Goal: Task Accomplishment & Management: Complete application form

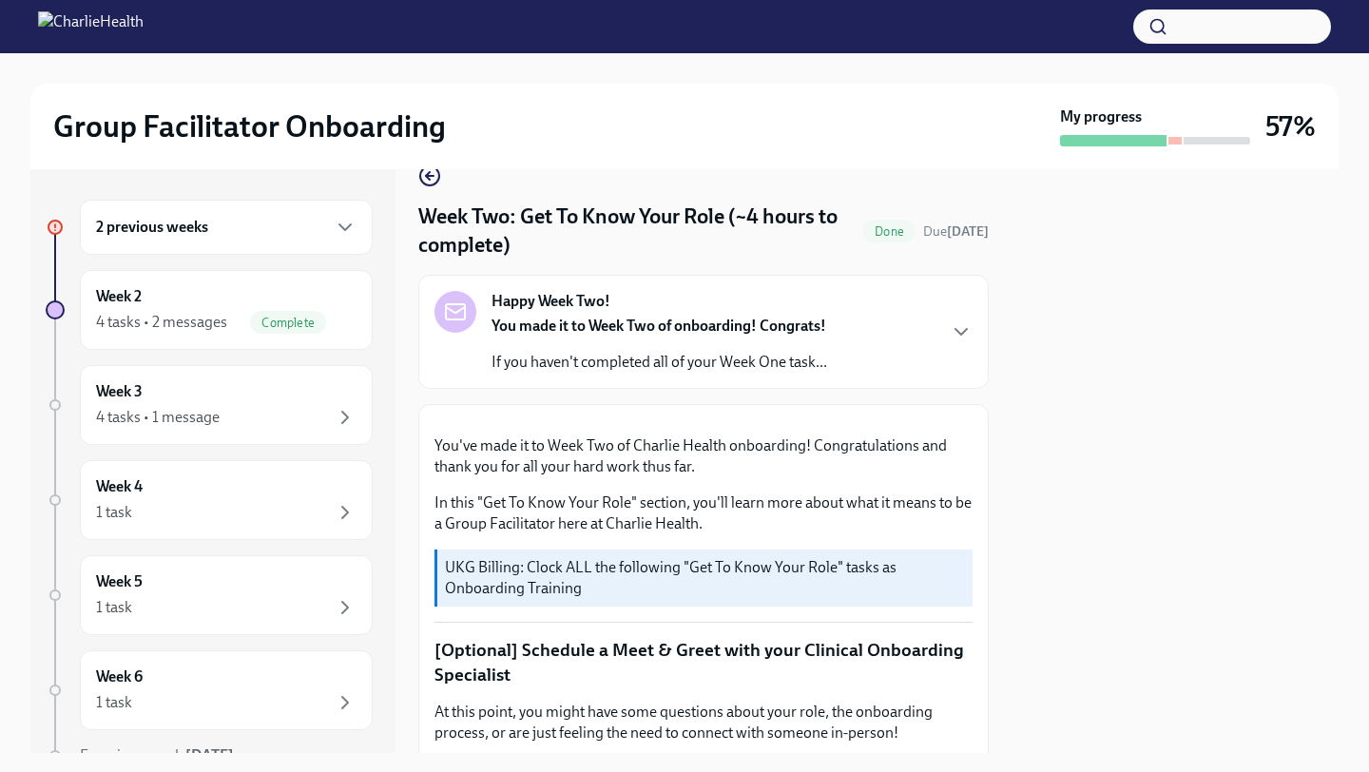
scroll to position [37, 0]
click at [262, 228] on div "2 previous weeks" at bounding box center [226, 227] width 261 height 23
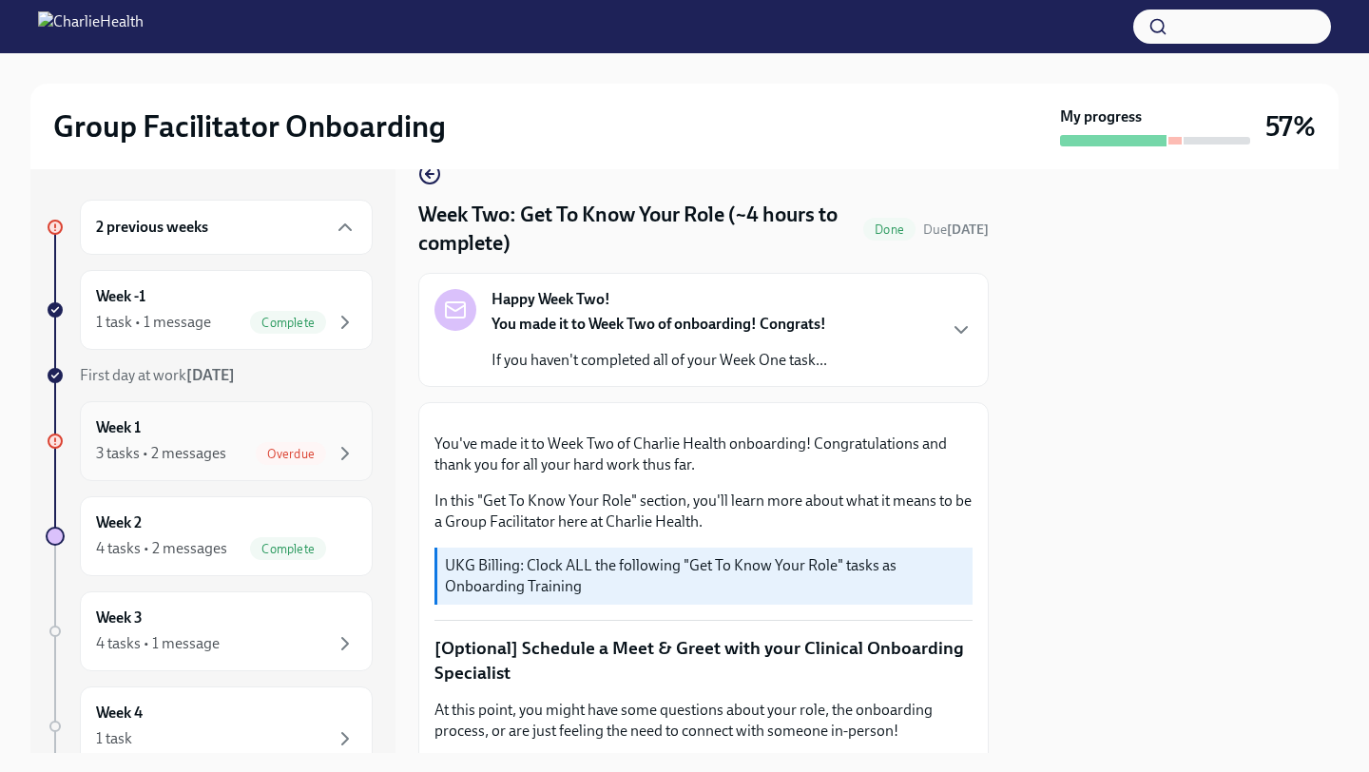
click at [337, 441] on div "Week 1 3 tasks • 2 messages Overdue" at bounding box center [226, 441] width 261 height 48
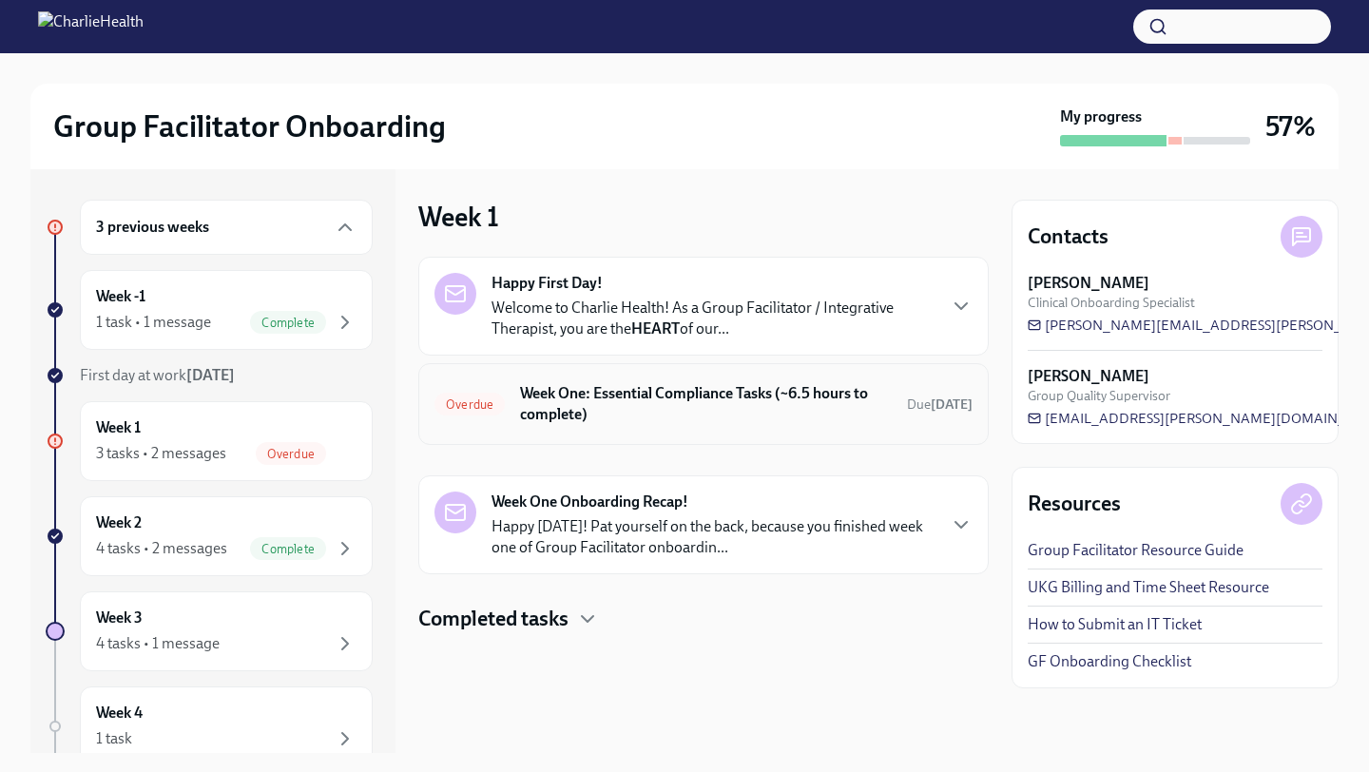
click at [660, 426] on div "Overdue Week One: Essential Compliance Tasks (~6.5 hours to complete) Due [DATE]" at bounding box center [704, 403] width 538 height 49
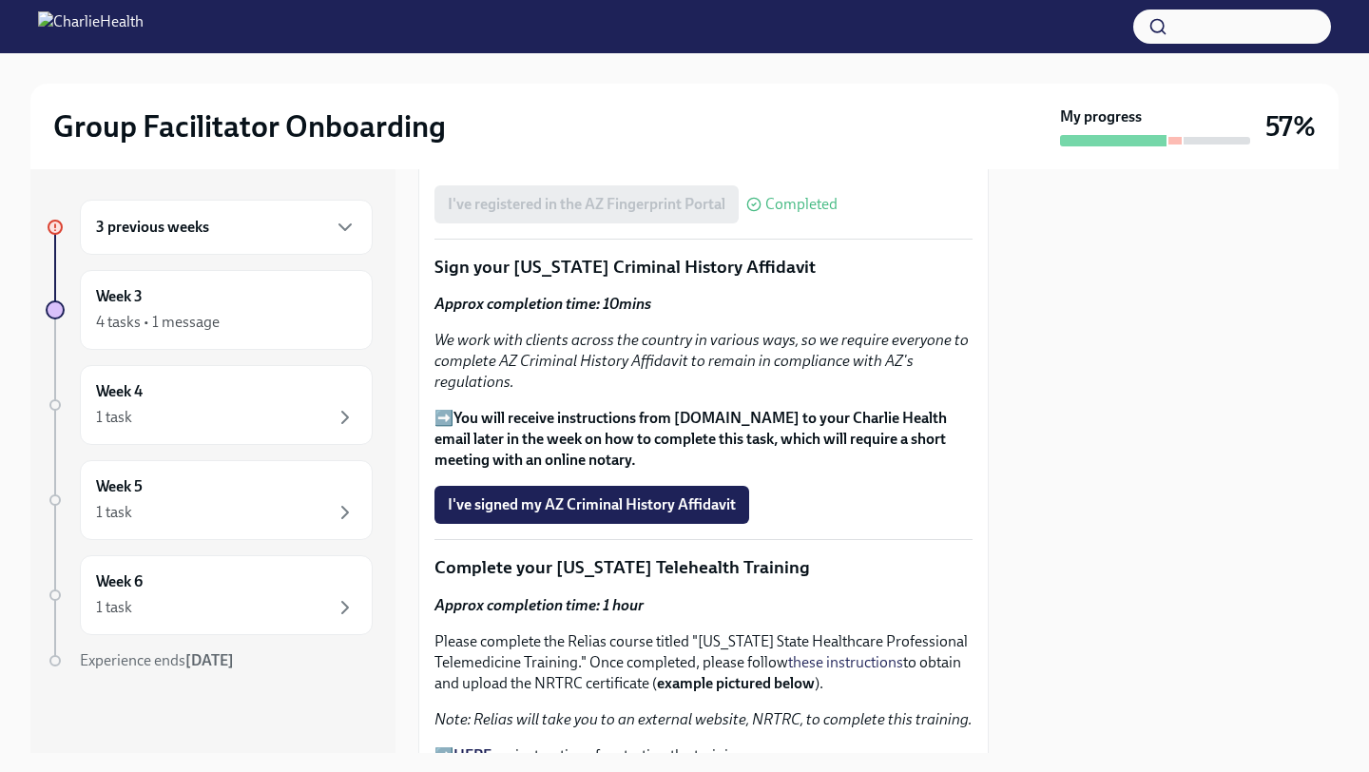
scroll to position [2432, 0]
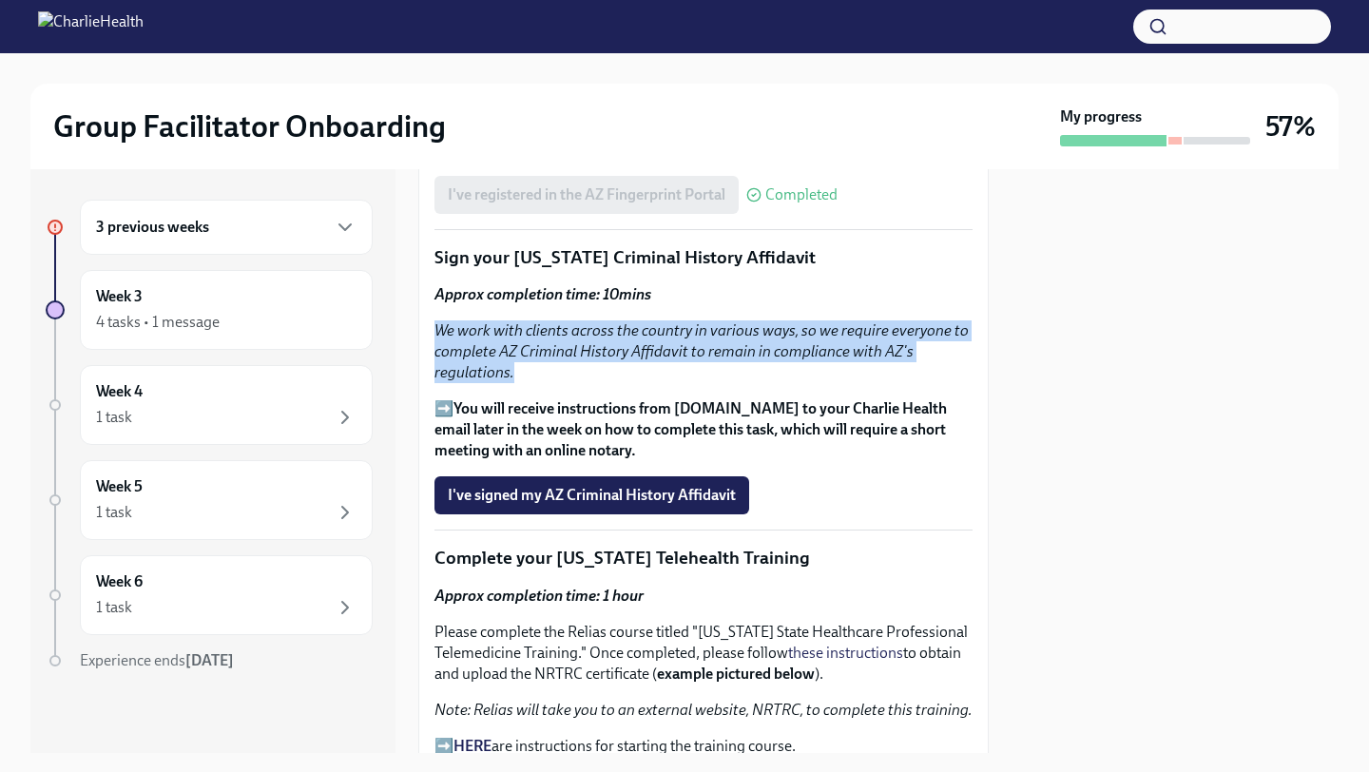
drag, startPoint x: 436, startPoint y: 331, endPoint x: 577, endPoint y: 370, distance: 146.0
click at [577, 371] on p "We work with clients across the country in various ways, so we require everyone…" at bounding box center [704, 351] width 538 height 63
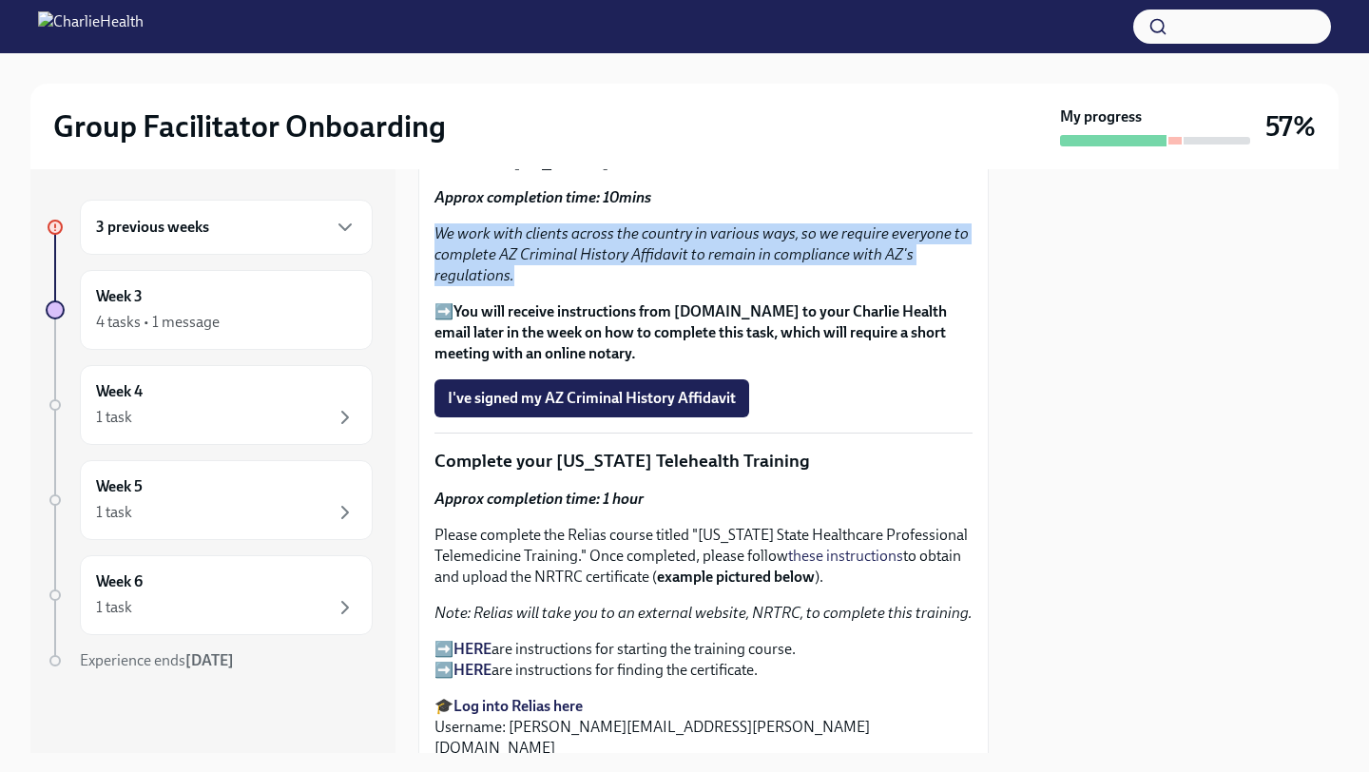
scroll to position [2534, 0]
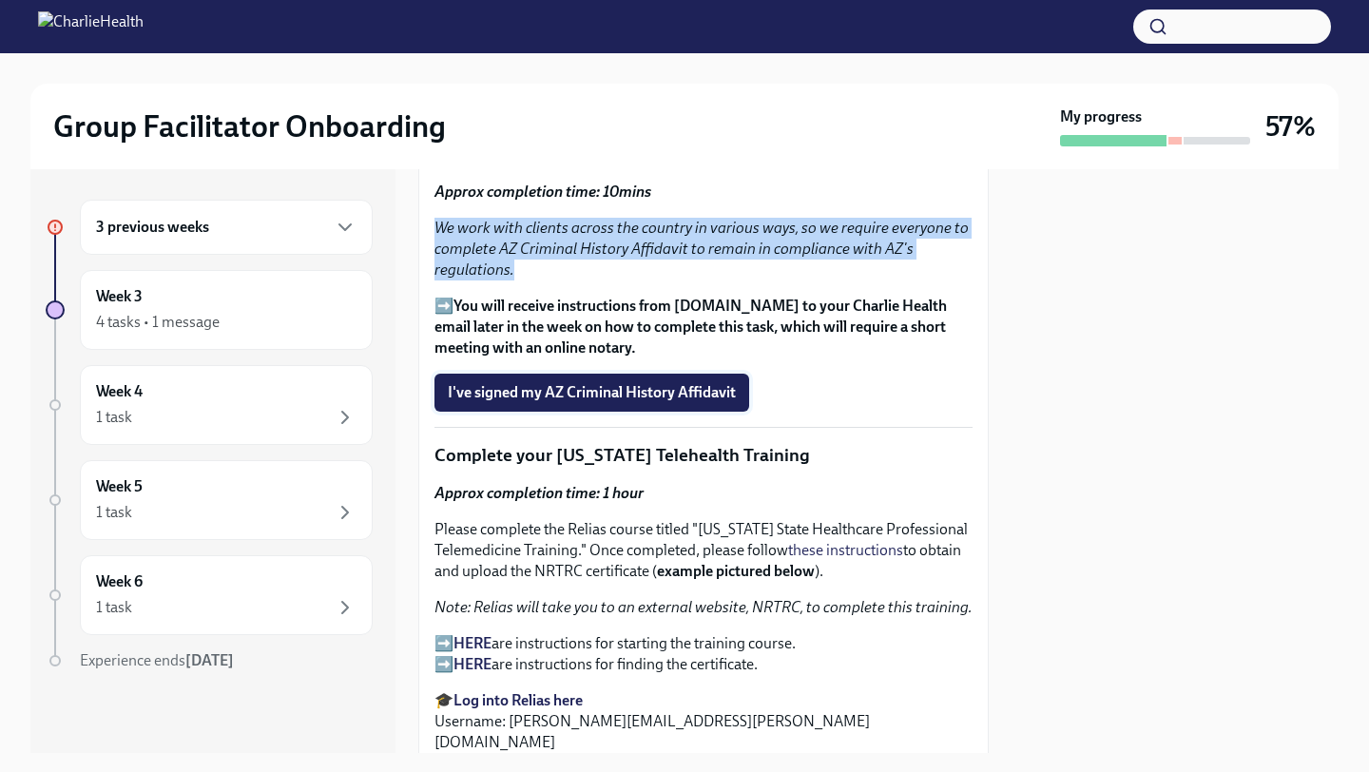
click at [546, 400] on span "I've signed my AZ Criminal History Affidavit" at bounding box center [592, 392] width 288 height 19
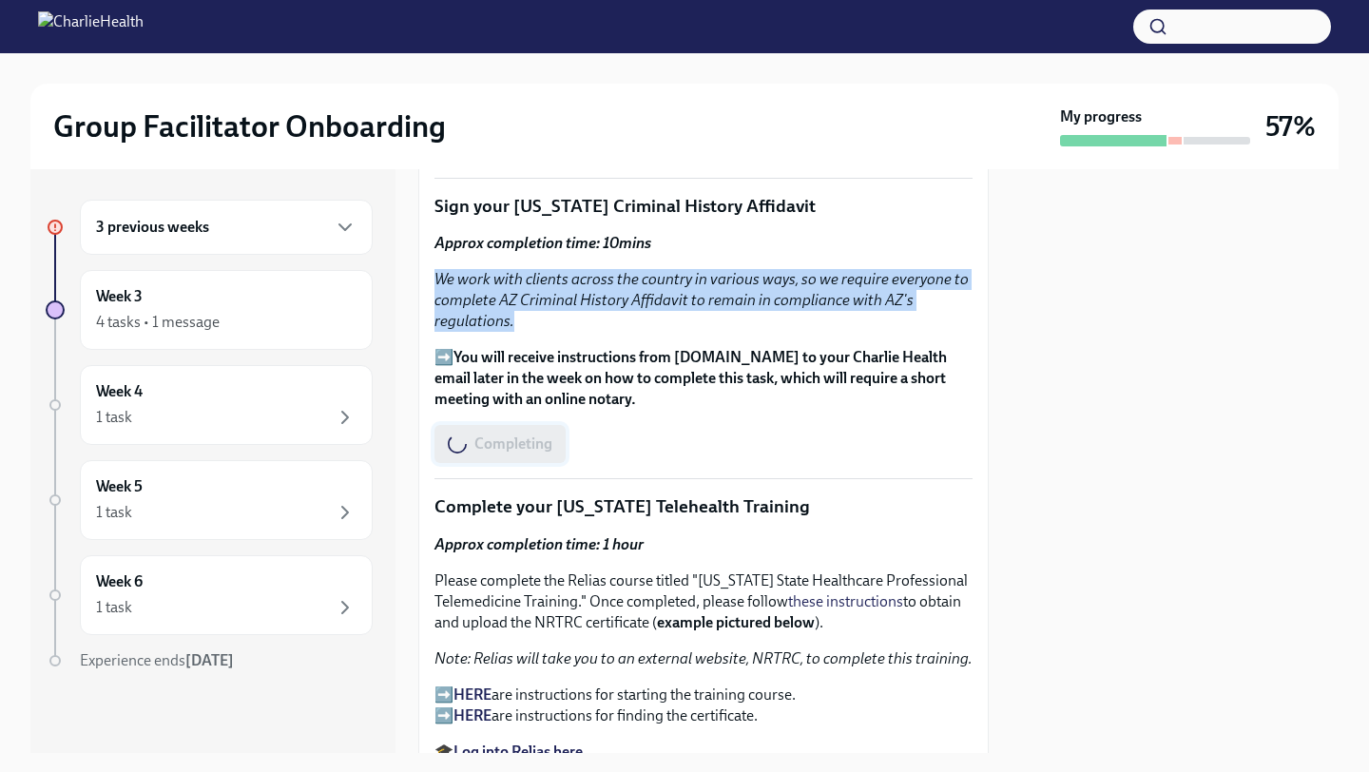
scroll to position [2474, 0]
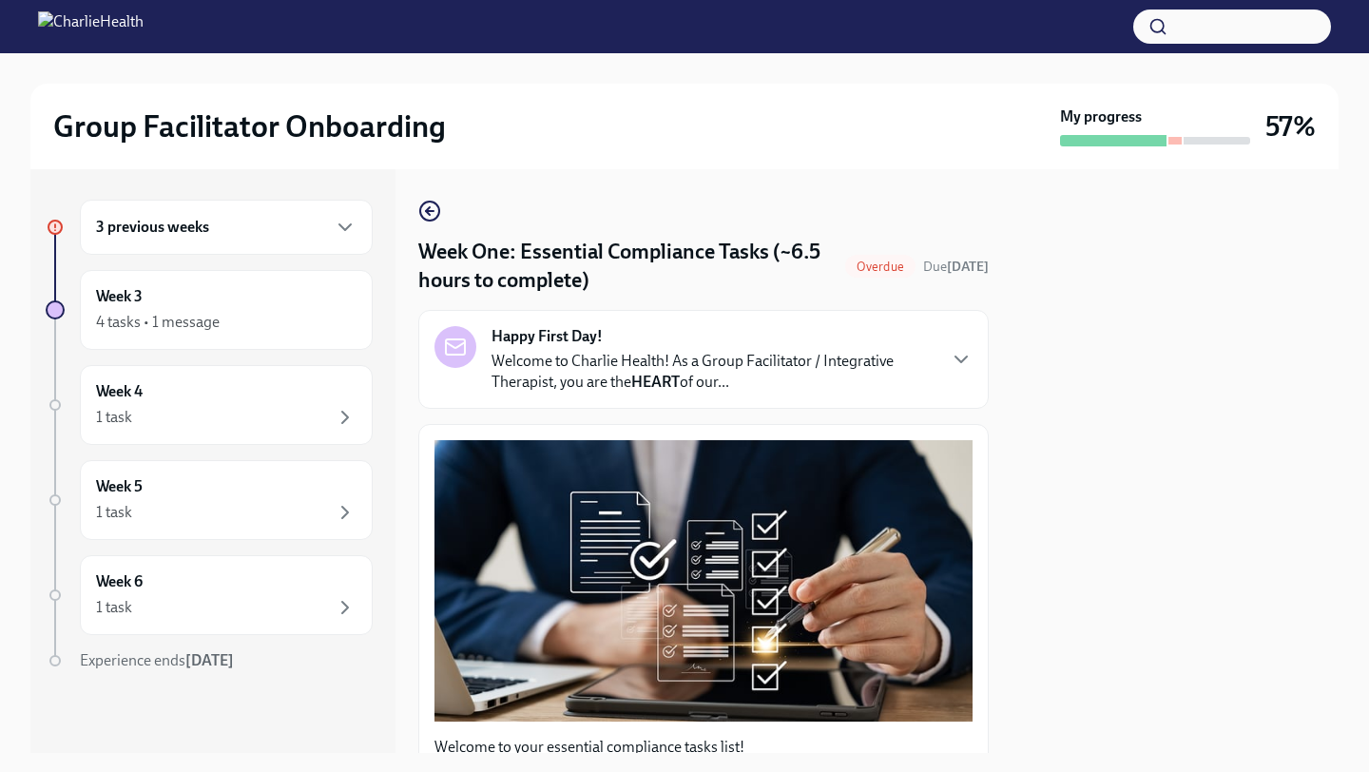
click at [536, 251] on h4 "Week One: Essential Compliance Tasks (~6.5 hours to complete)" at bounding box center [627, 266] width 419 height 57
click at [300, 231] on div "3 previous weeks" at bounding box center [226, 227] width 261 height 23
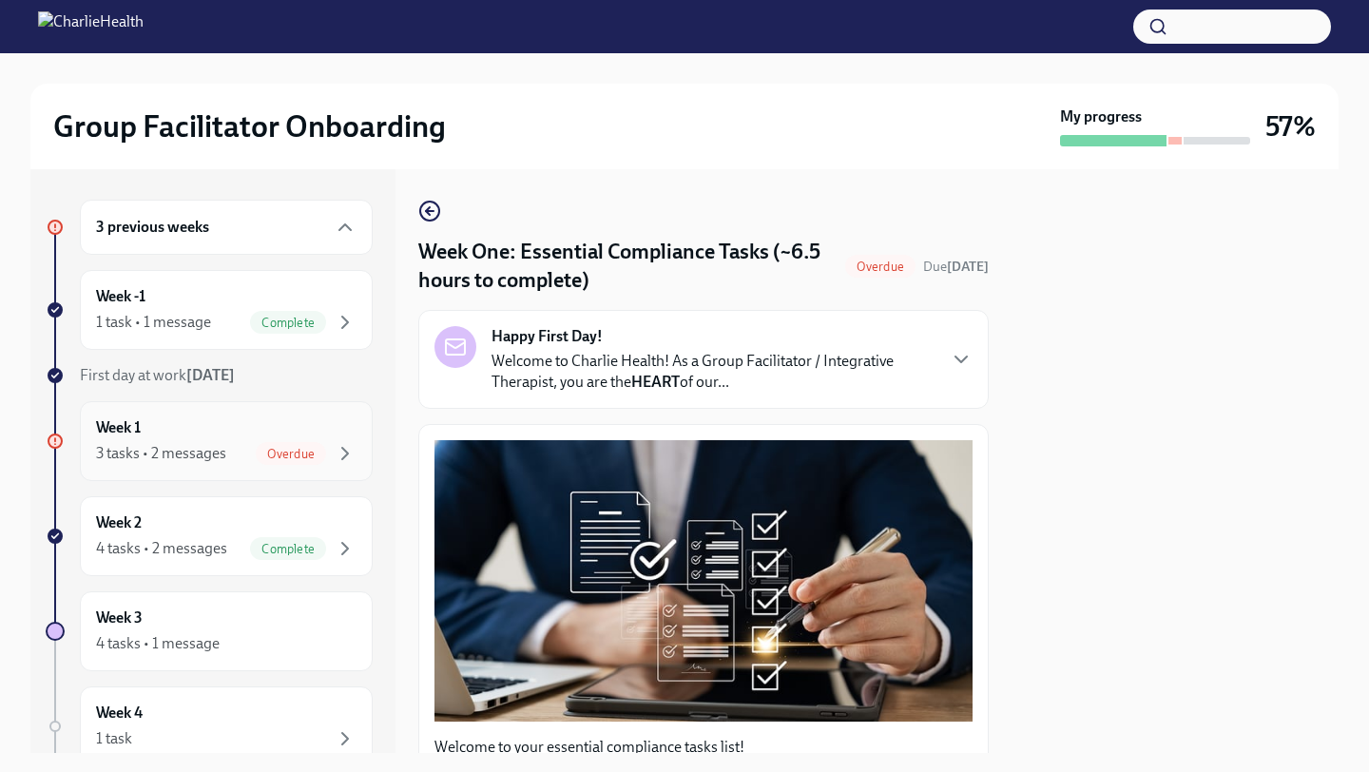
click at [290, 466] on div "Week 1 3 tasks • 2 messages Overdue" at bounding box center [226, 441] width 293 height 80
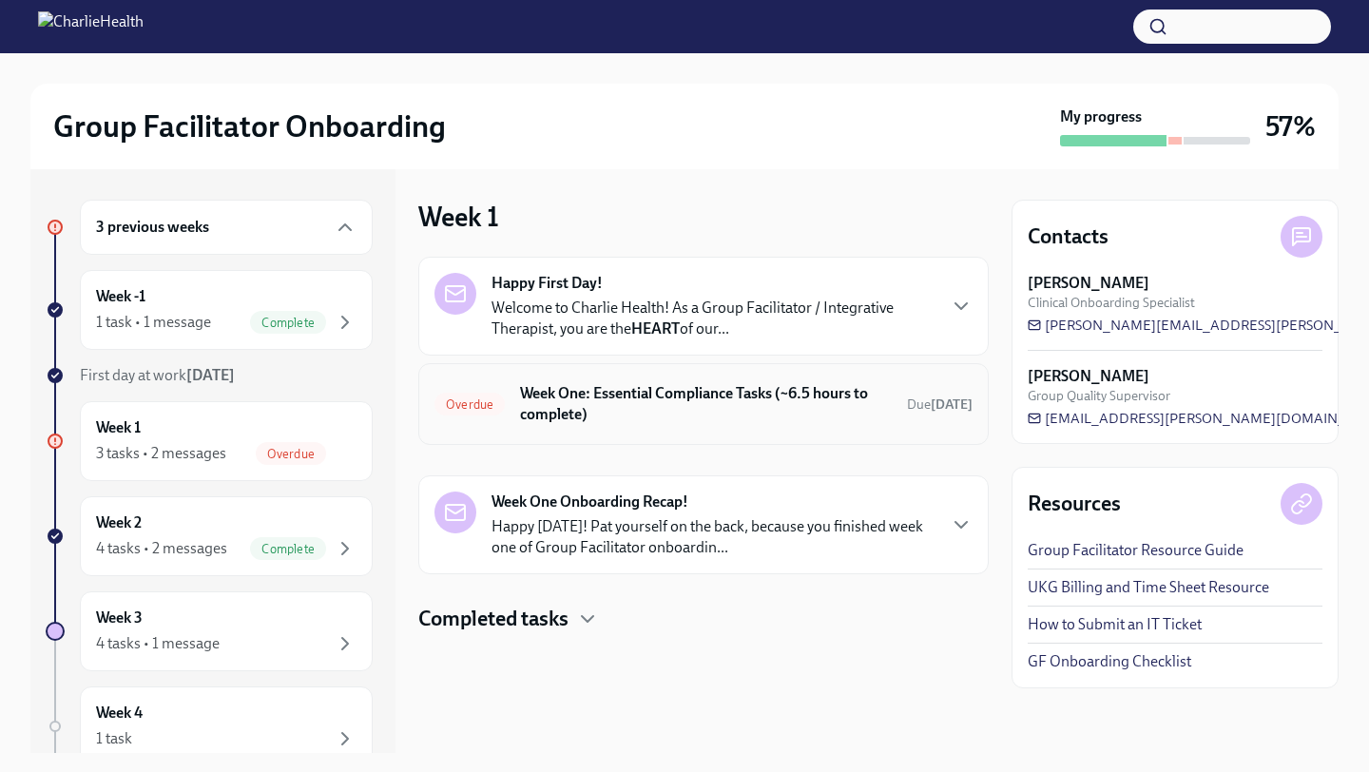
click at [695, 407] on h6 "Week One: Essential Compliance Tasks (~6.5 hours to complete)" at bounding box center [706, 404] width 372 height 42
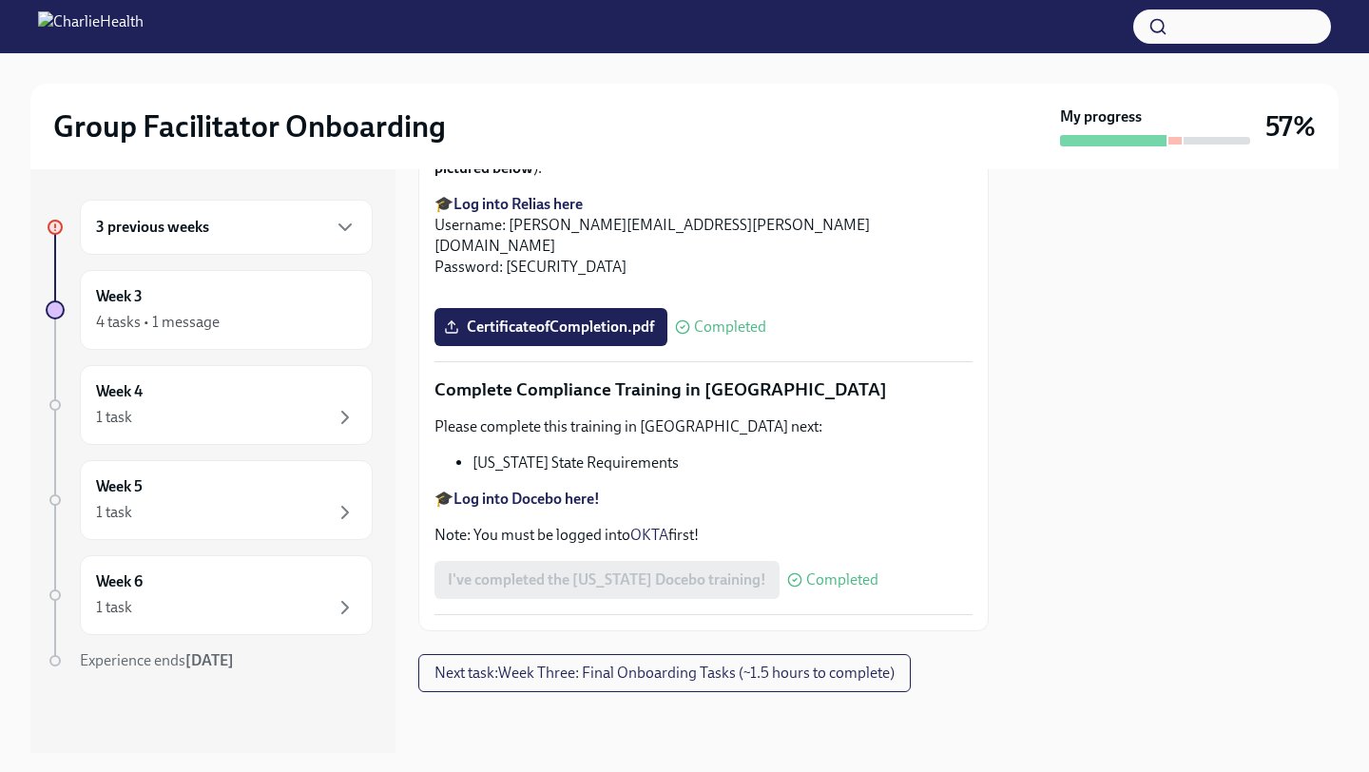
scroll to position [4139, 0]
click at [623, 682] on span "Next task : Week Three: Final Onboarding Tasks (~1.5 hours to complete)" at bounding box center [665, 673] width 460 height 19
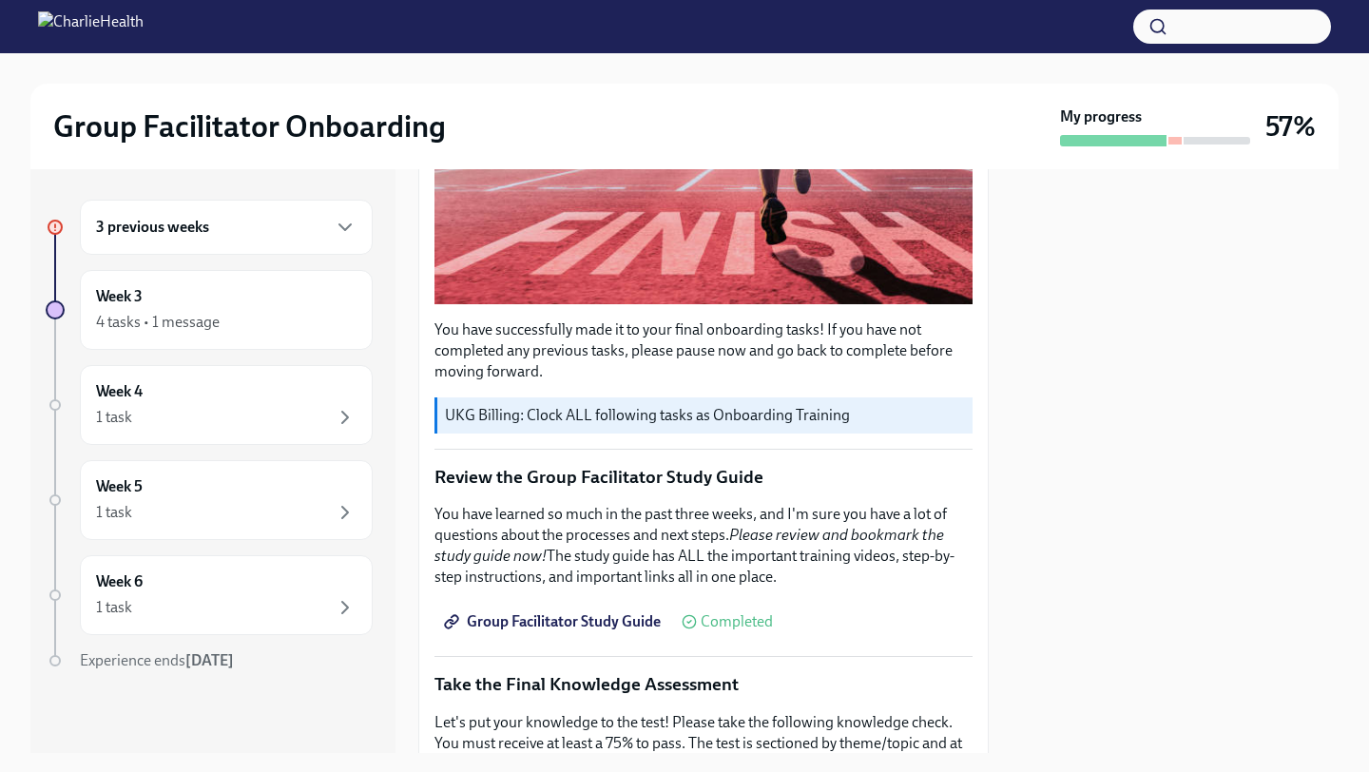
scroll to position [513, 0]
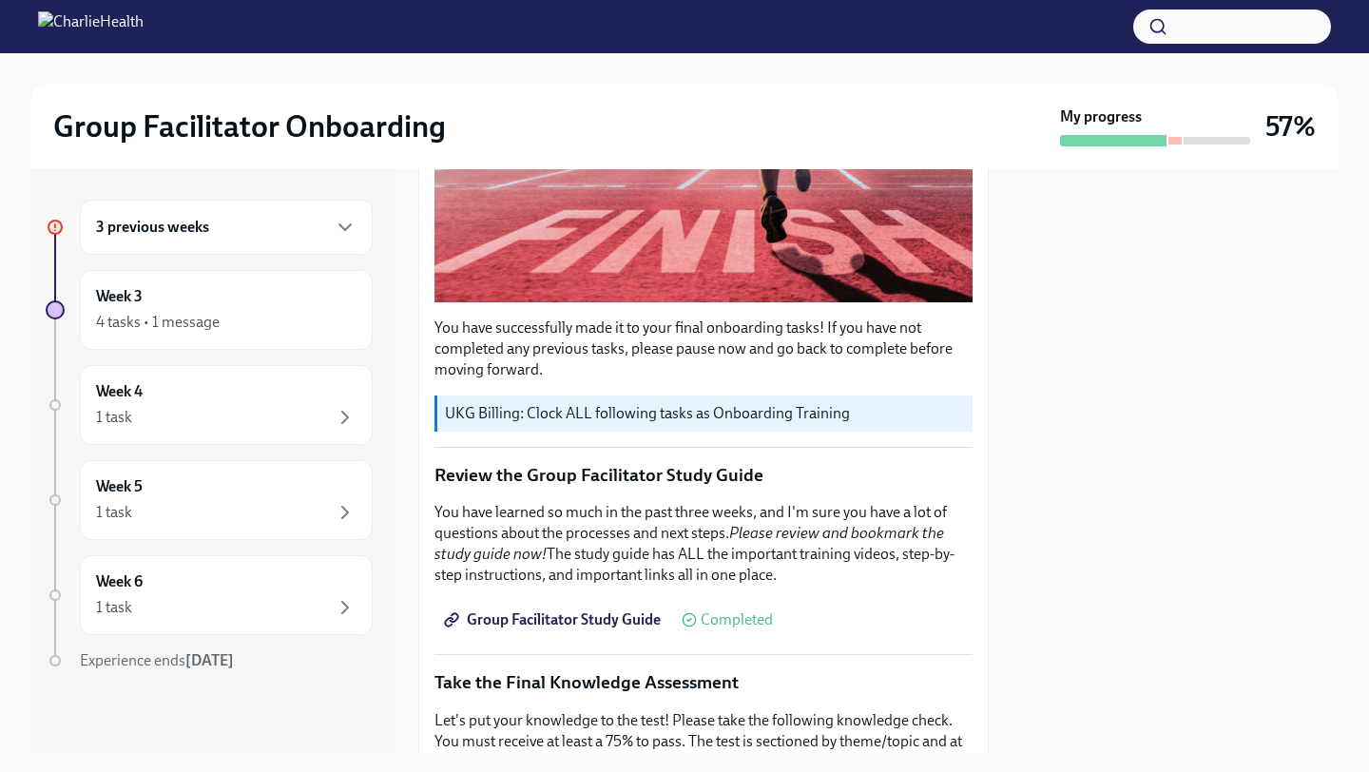
click at [290, 216] on div "3 previous weeks" at bounding box center [226, 227] width 261 height 23
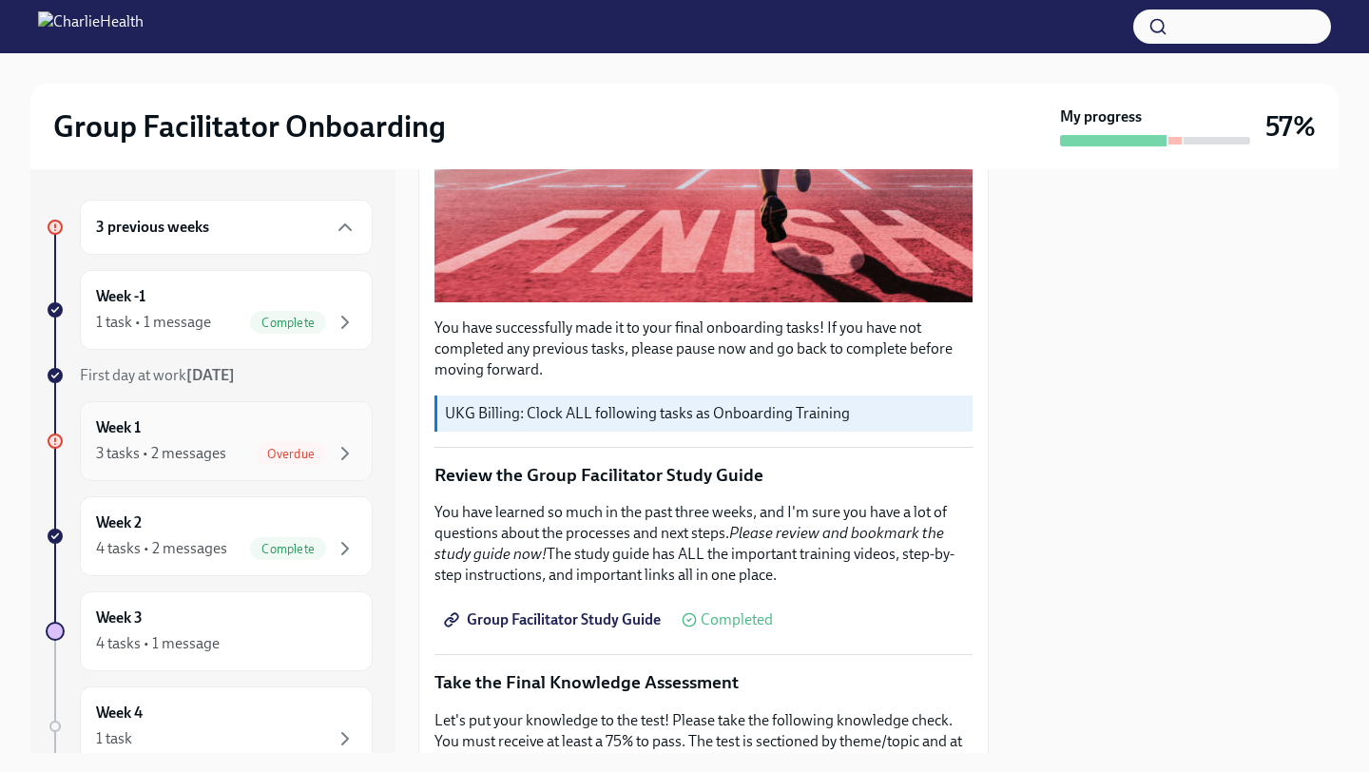
click at [296, 456] on span "Overdue" at bounding box center [291, 454] width 70 height 14
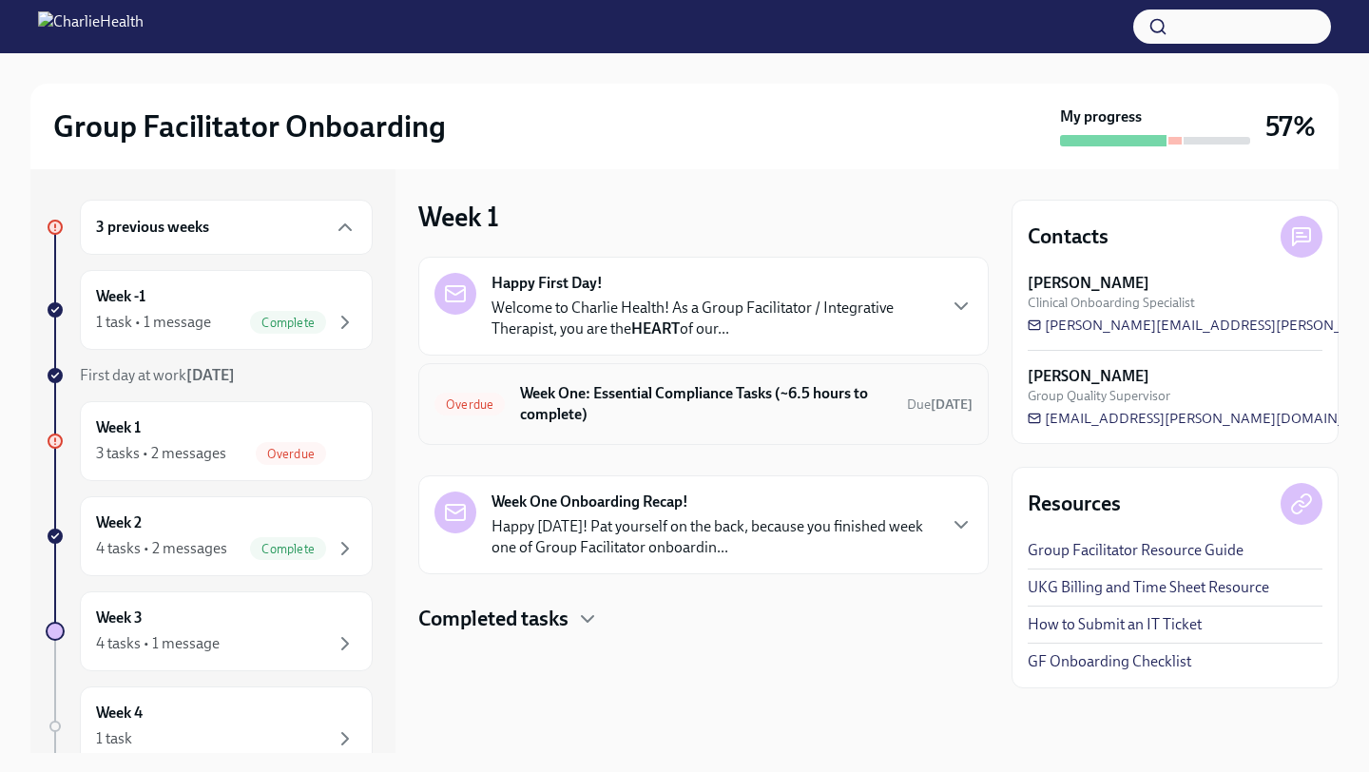
click at [523, 418] on h6 "Week One: Essential Compliance Tasks (~6.5 hours to complete)" at bounding box center [706, 404] width 372 height 42
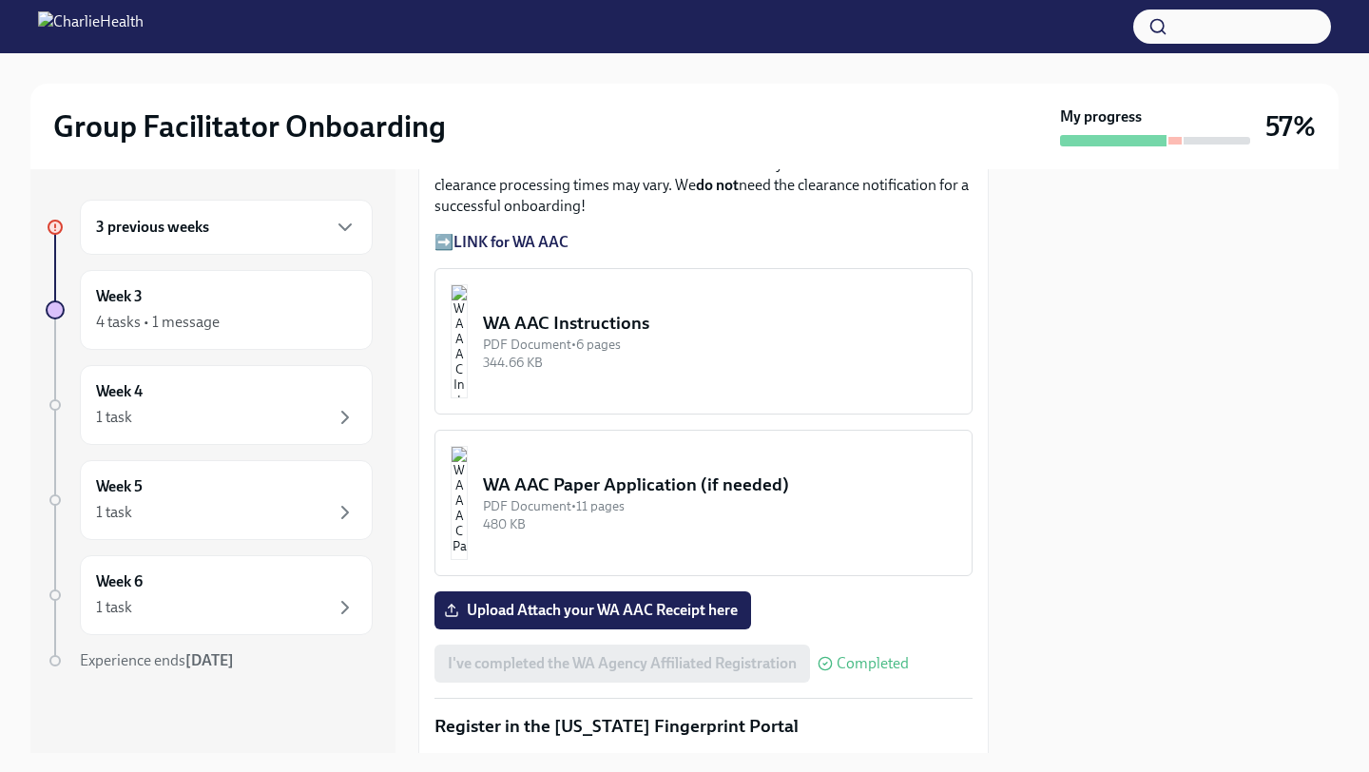
scroll to position [1714, 0]
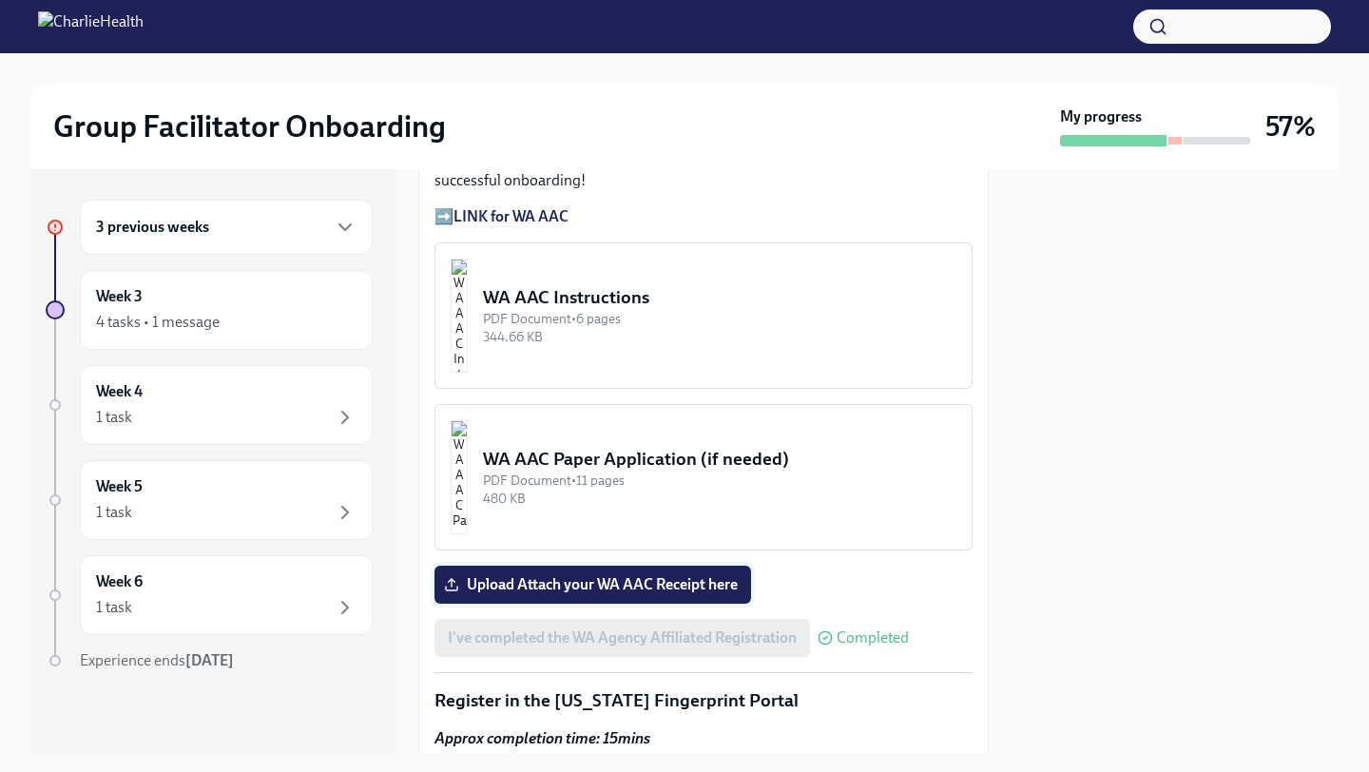
click at [499, 593] on span "Upload Attach your WA AAC Receipt here" at bounding box center [593, 584] width 290 height 19
click at [0, 0] on input "Upload Attach your WA AAC Receipt here" at bounding box center [0, 0] width 0 height 0
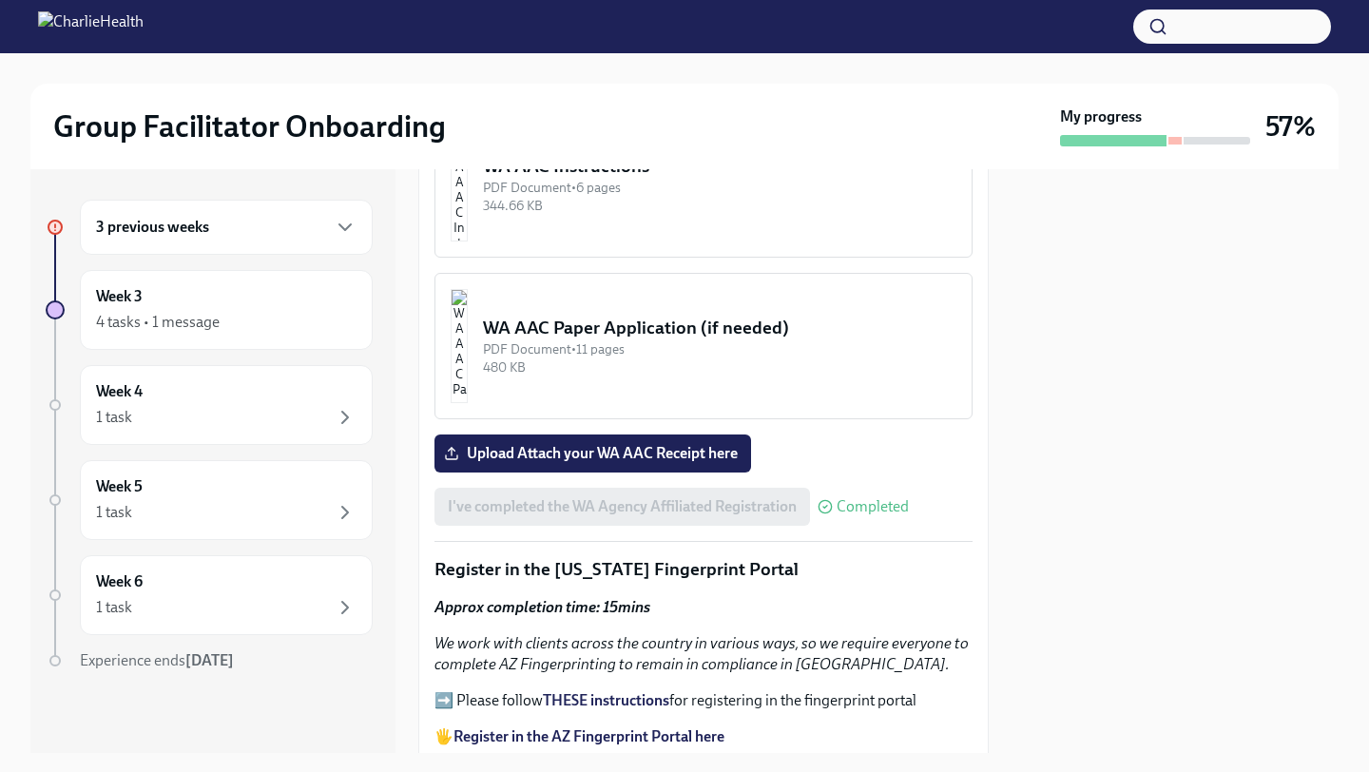
scroll to position [1844, 0]
click at [507, 464] on span "Upload Attach your WA AAC Receipt here" at bounding box center [593, 454] width 290 height 19
click at [0, 0] on input "Upload Attach your WA AAC Receipt here" at bounding box center [0, 0] width 0 height 0
click at [543, 451] on span "Upload Attach your WA AAC Receipt here" at bounding box center [593, 454] width 290 height 19
click at [0, 0] on input "Upload Attach your WA AAC Receipt here" at bounding box center [0, 0] width 0 height 0
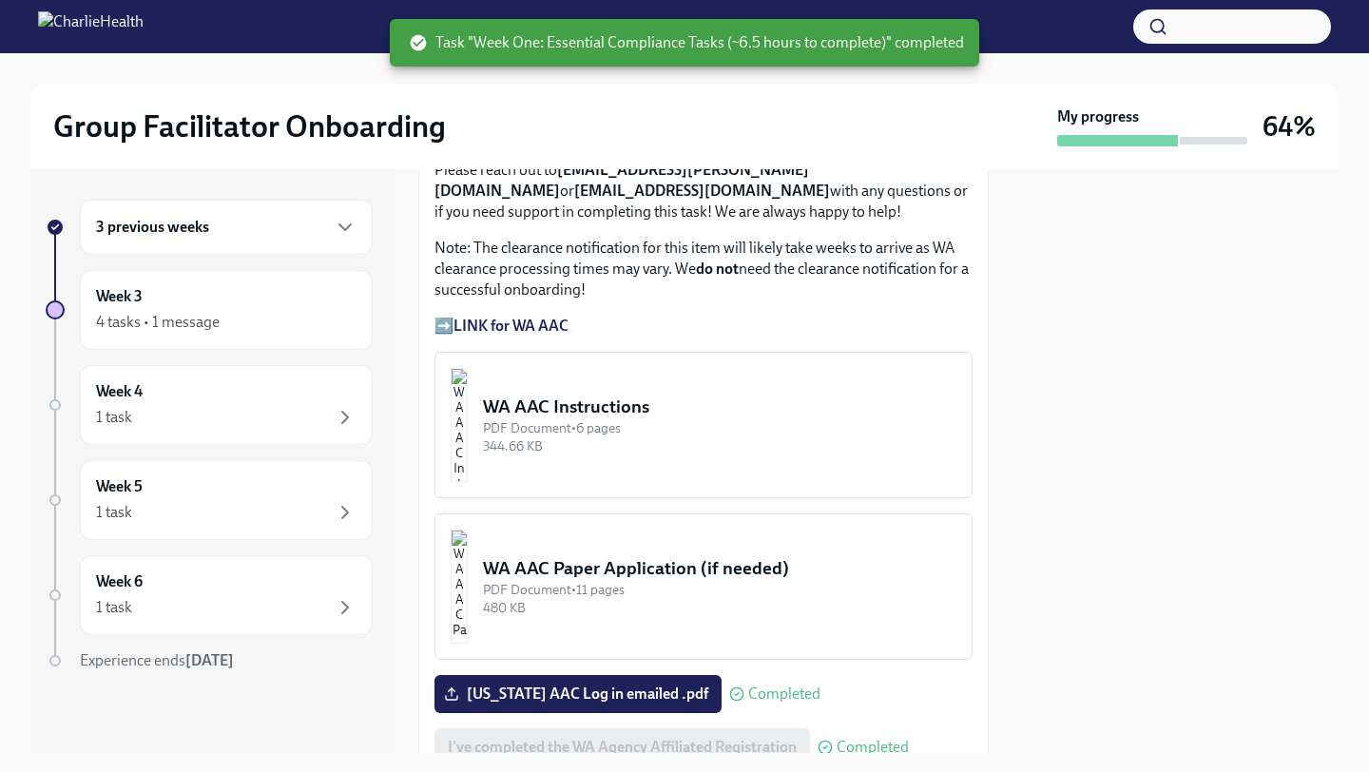
scroll to position [926, 0]
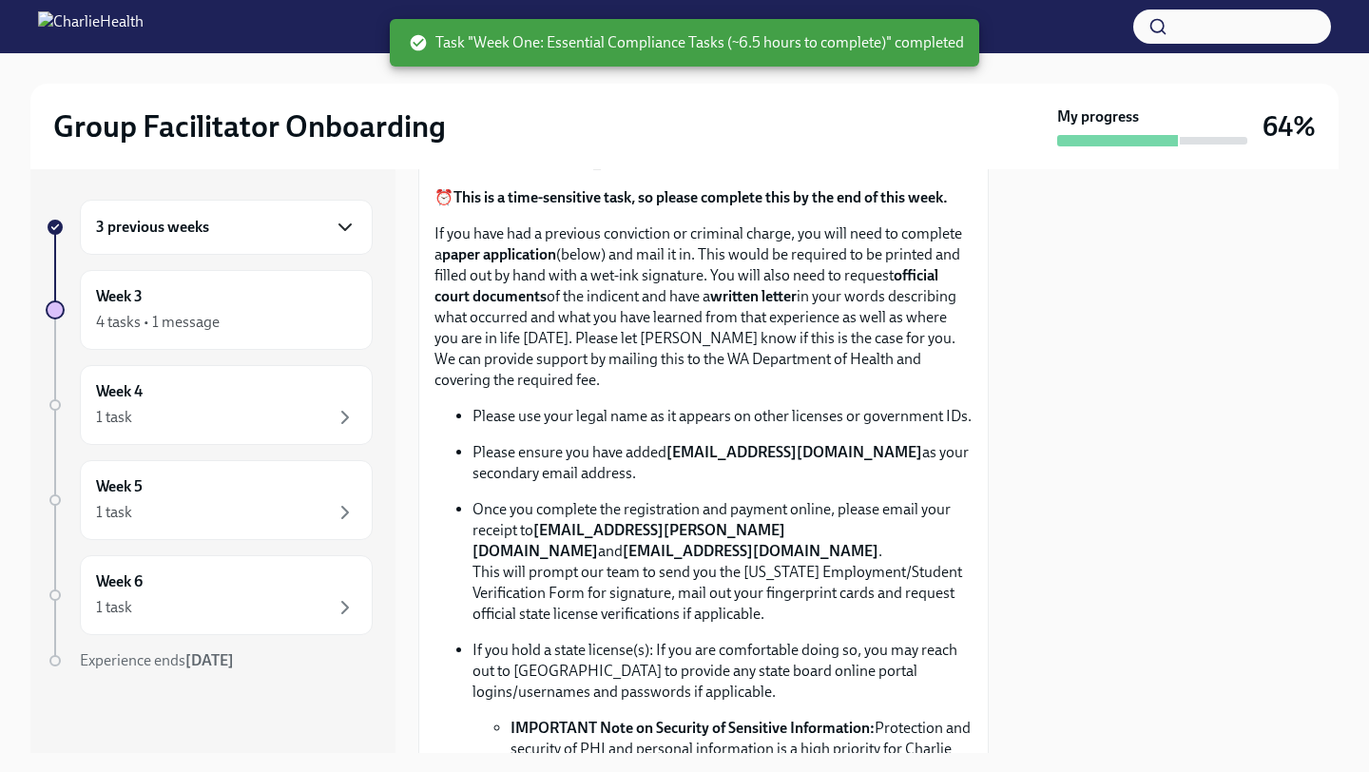
click at [340, 227] on icon "button" at bounding box center [345, 227] width 23 height 23
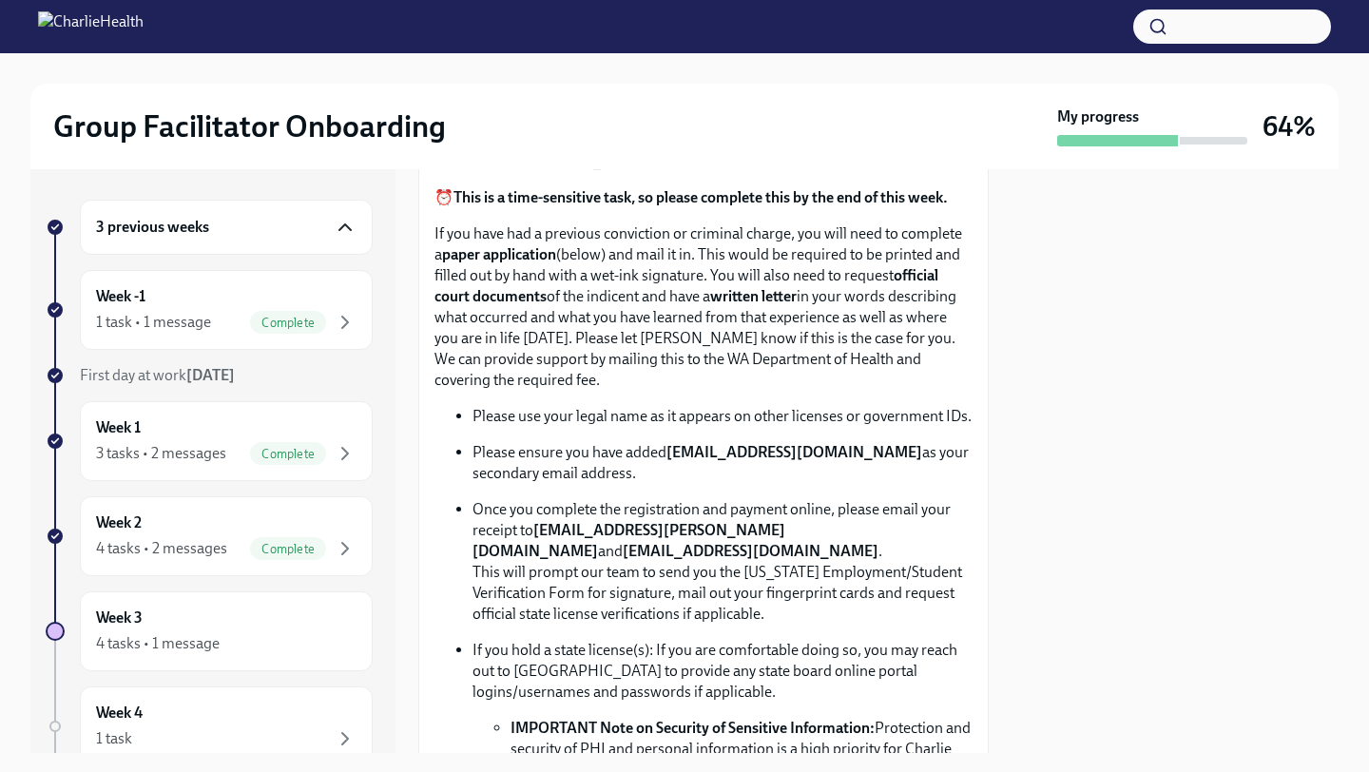
click at [342, 234] on icon "button" at bounding box center [345, 227] width 23 height 23
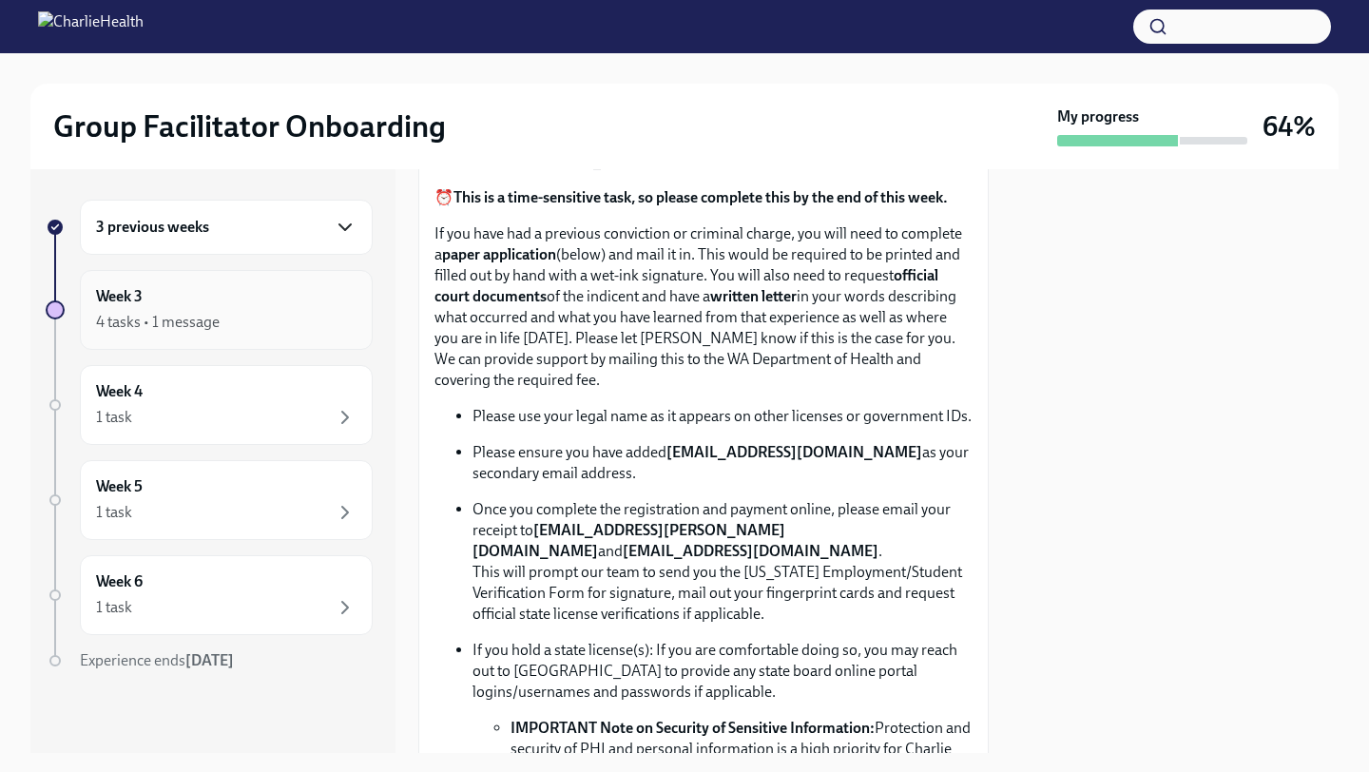
click at [308, 340] on div "Week 3 4 tasks • 1 message" at bounding box center [226, 310] width 293 height 80
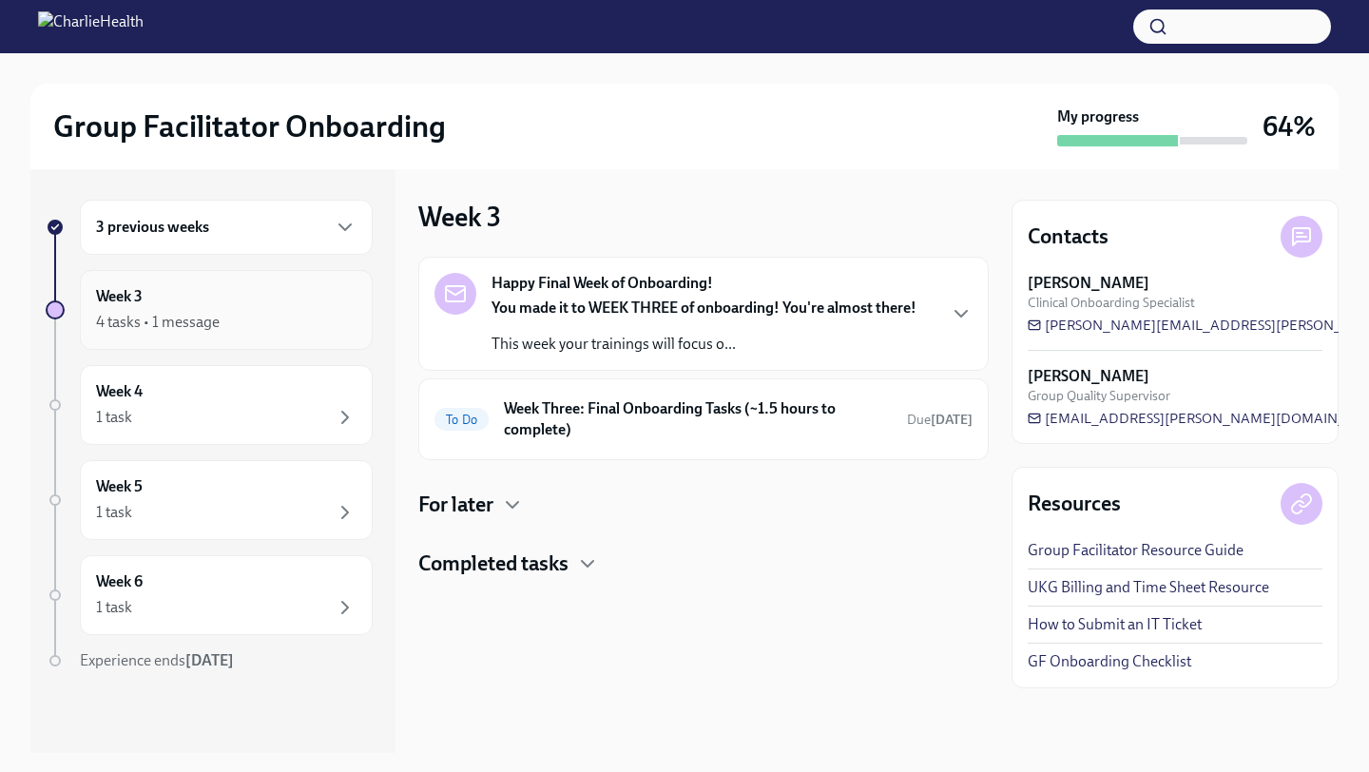
click at [126, 302] on h6 "Week 3" at bounding box center [119, 296] width 47 height 21
click at [636, 327] on div "You made it to WEEK THREE of onboarding! You're almost there! This week your tr…" at bounding box center [704, 326] width 425 height 57
